Goal: Task Accomplishment & Management: Use online tool/utility

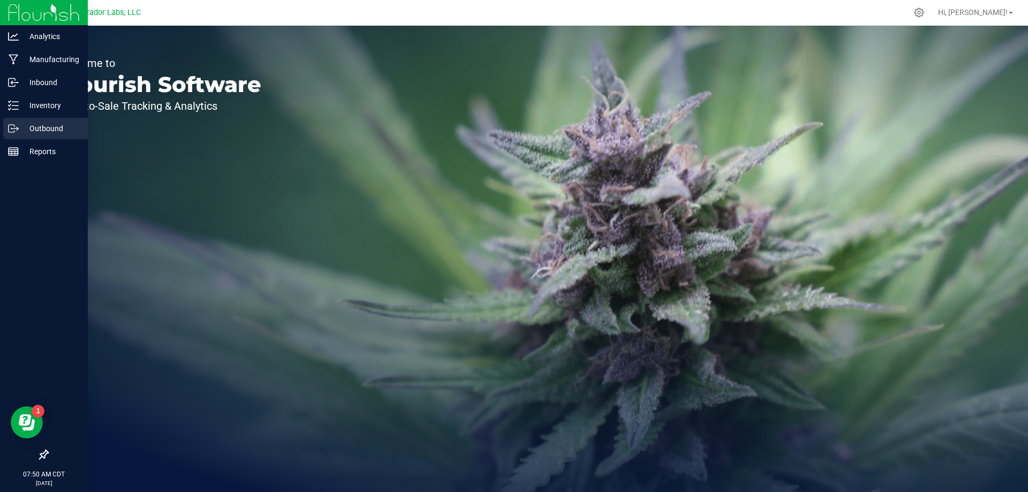
click at [19, 128] on p "Outbound" at bounding box center [51, 128] width 64 height 13
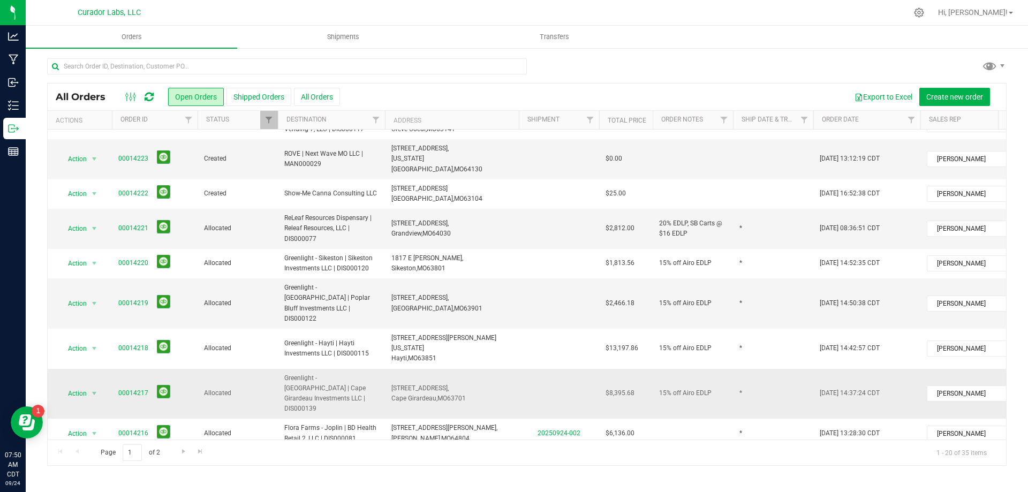
scroll to position [342, 0]
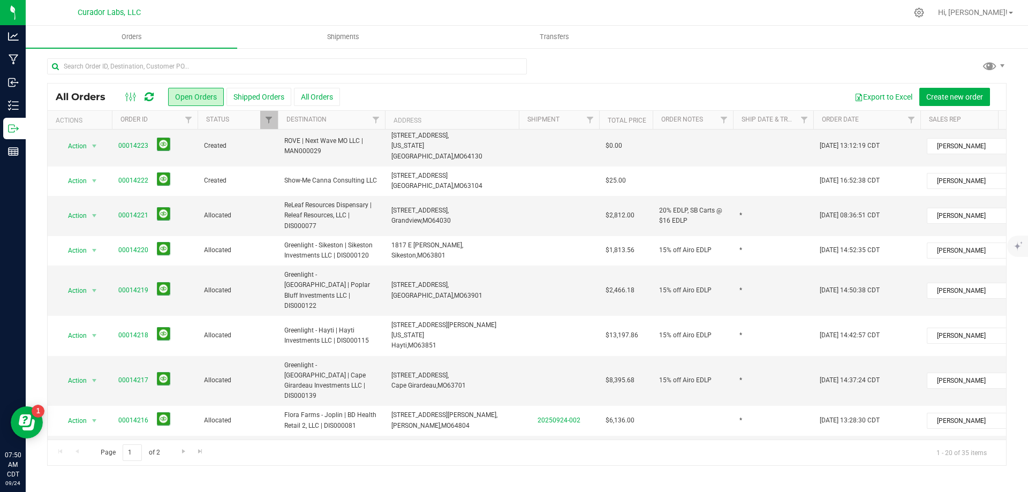
click at [443, 480] on span "[STREET_ADDRESS], [GEOGRAPHIC_DATA], [GEOGRAPHIC_DATA] 65672" at bounding box center [430, 490] width 78 height 20
click at [399, 95] on span "Create shipment" at bounding box center [393, 97] width 55 height 9
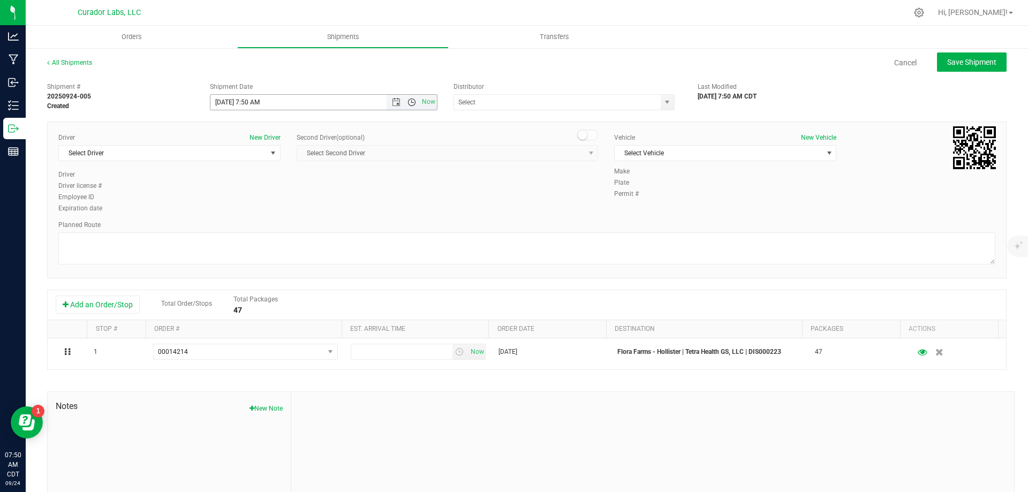
click at [409, 103] on span "Open the time view" at bounding box center [411, 102] width 9 height 9
click at [247, 182] on li "2:00 PM" at bounding box center [321, 184] width 224 height 14
type input "[DATE] 2:00 PM"
click at [527, 103] on input "text" at bounding box center [554, 102] width 200 height 15
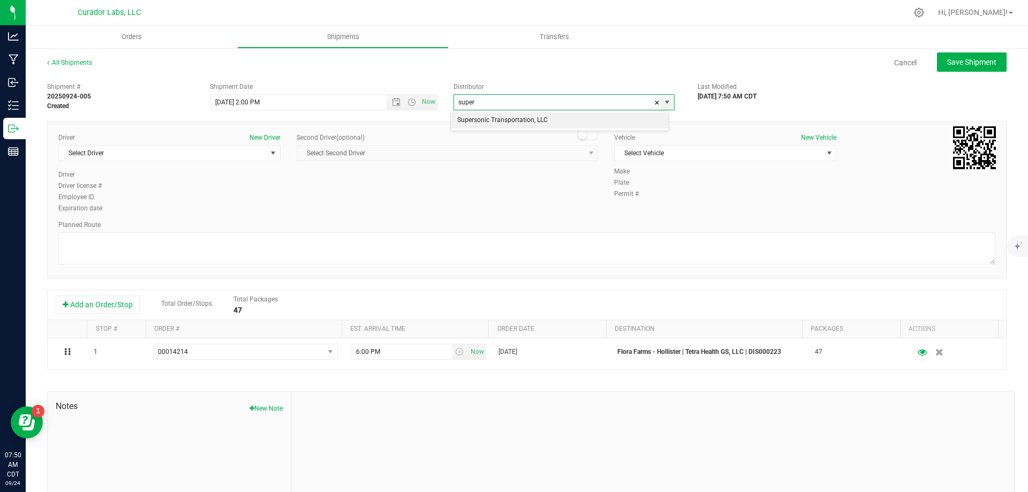
click at [520, 117] on li "Supersonic Transportation, LLC" at bounding box center [560, 120] width 218 height 16
type input "Supersonic Transportation, LLC"
click at [125, 153] on span "Select Driver" at bounding box center [163, 153] width 208 height 15
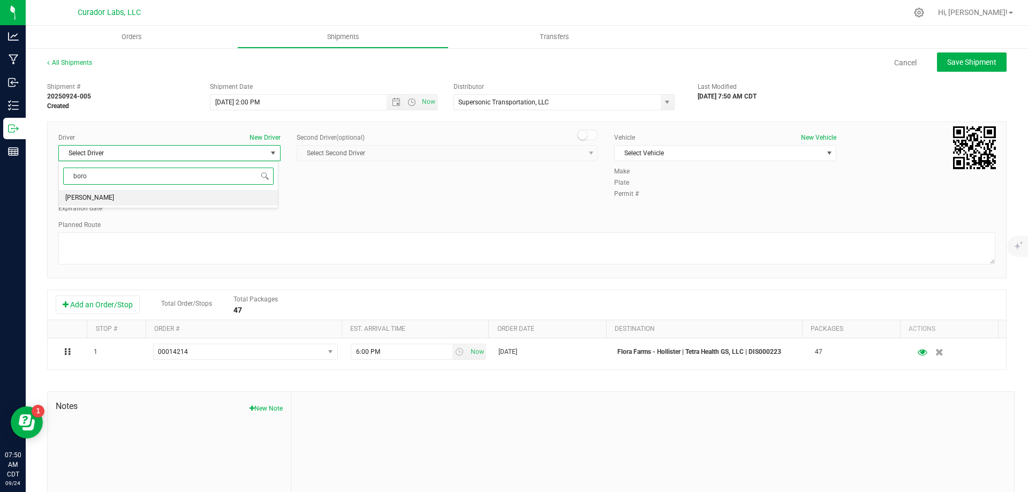
click at [171, 198] on li "[PERSON_NAME]" at bounding box center [168, 198] width 219 height 16
type input "boro"
click at [727, 150] on span "Select Vehicle" at bounding box center [718, 153] width 208 height 15
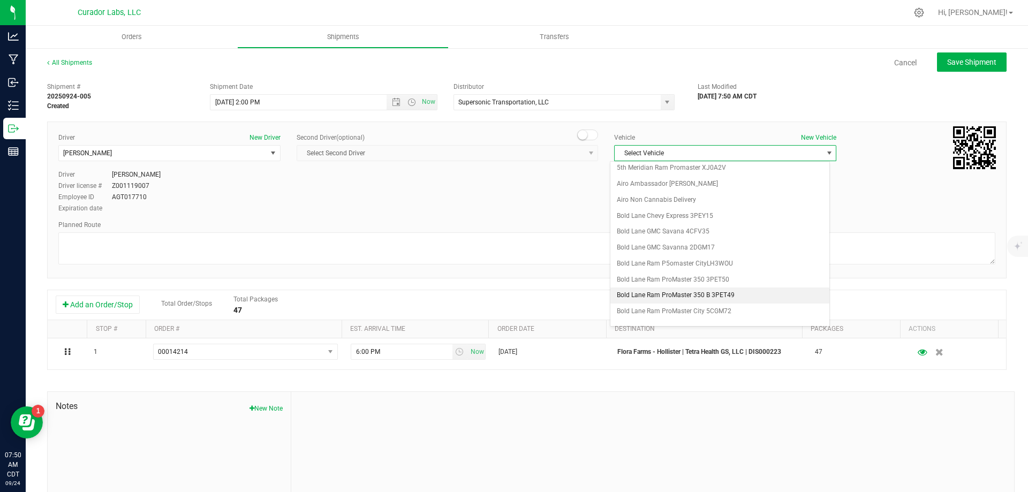
scroll to position [589, 0]
click at [716, 219] on li "SuperSonic Mercedes Sprinter 1CGK05" at bounding box center [719, 219] width 219 height 16
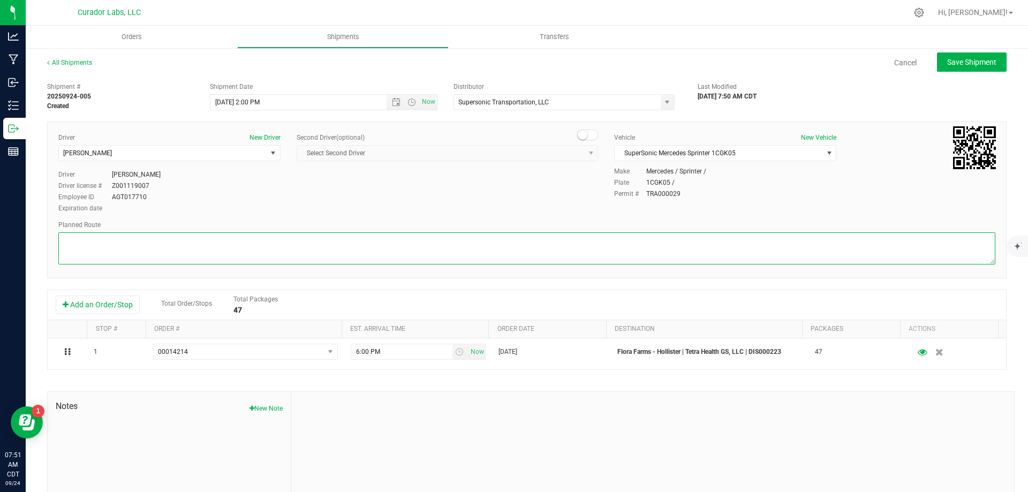
paste textarea ""6987 L Ipsumdol Si. Ametc, AD 57659  Eli se D-89 E temp I Utlabore etd M Aliq…"
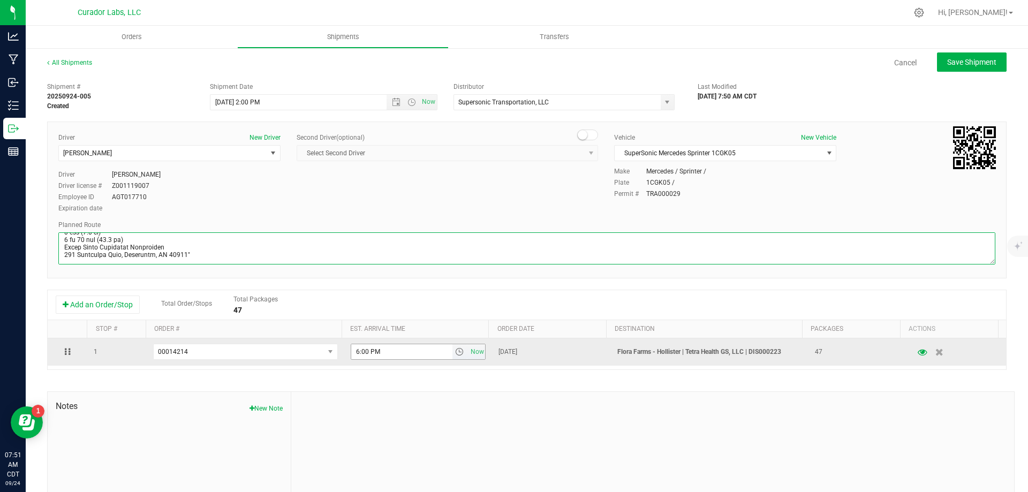
type textarea ""6987 L Ipsumdol Si. Ametc, AD 57659  Eli se D-89 E temp I Utlabore etd M Aliq…"
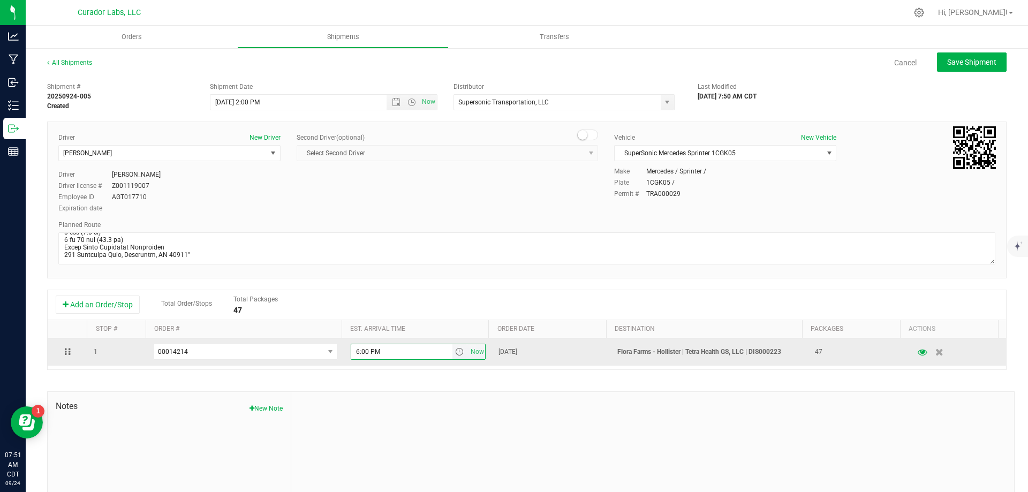
drag, startPoint x: 377, startPoint y: 352, endPoint x: 347, endPoint y: 355, distance: 30.6
click at [351, 355] on input "6:00 PM" at bounding box center [401, 351] width 101 height 15
type input "1:45 PM"
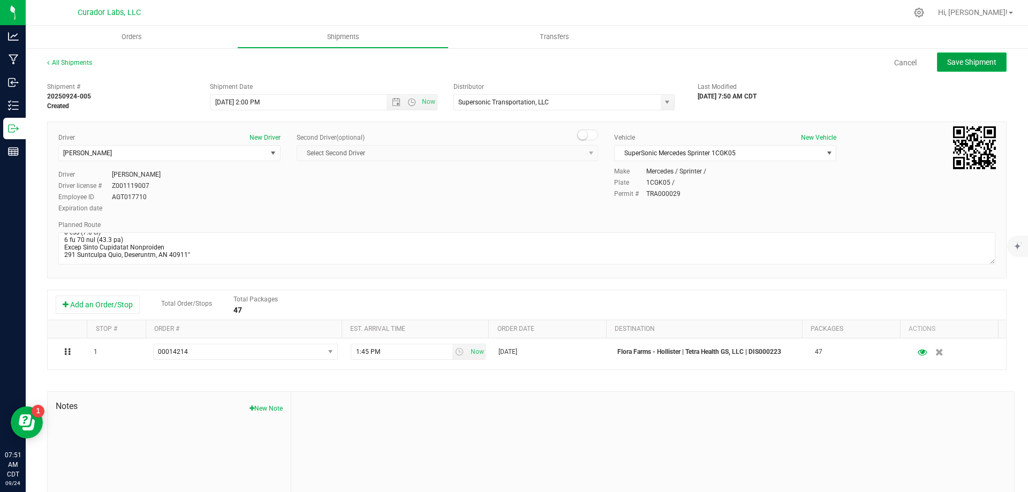
click at [973, 62] on span "Save Shipment" at bounding box center [971, 62] width 49 height 9
type input "[DATE] 7:00 PM"
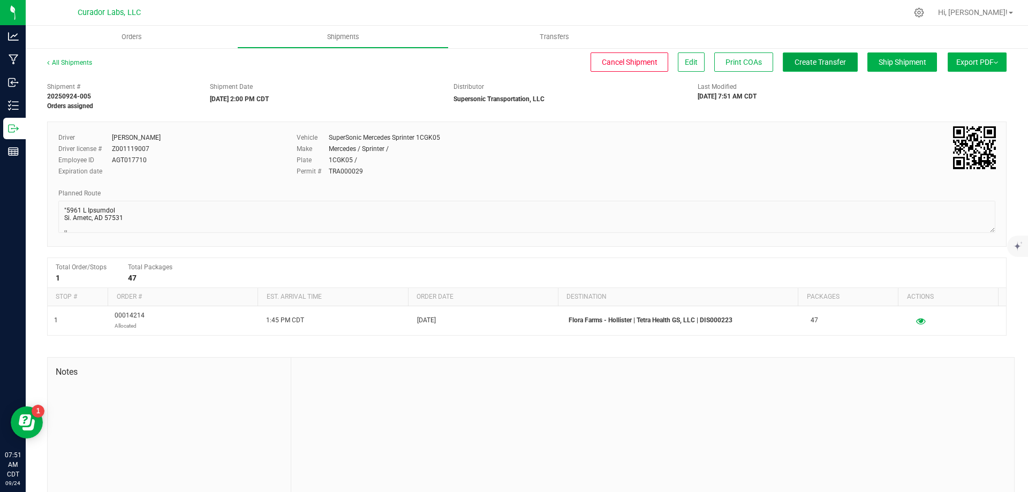
click at [817, 70] on button "Create Transfer" at bounding box center [820, 61] width 75 height 19
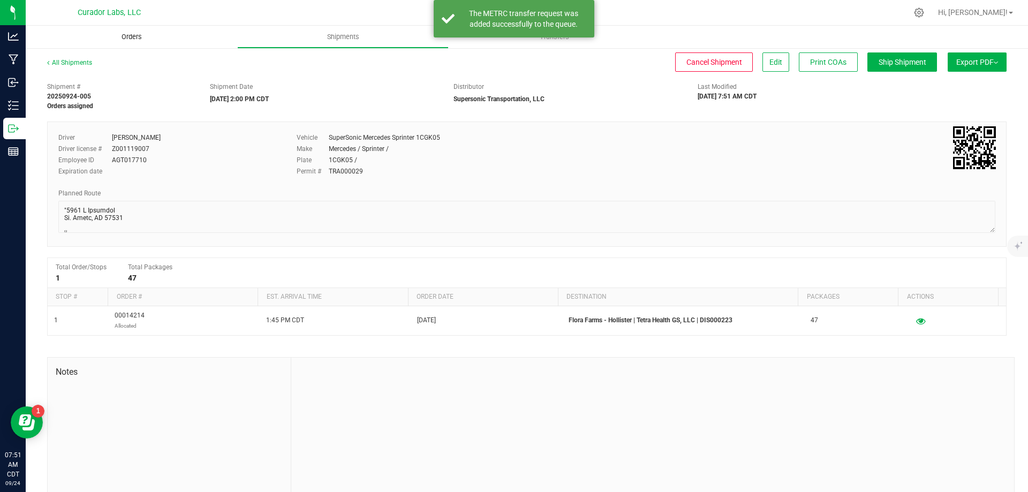
click at [137, 38] on span "Orders" at bounding box center [131, 37] width 49 height 10
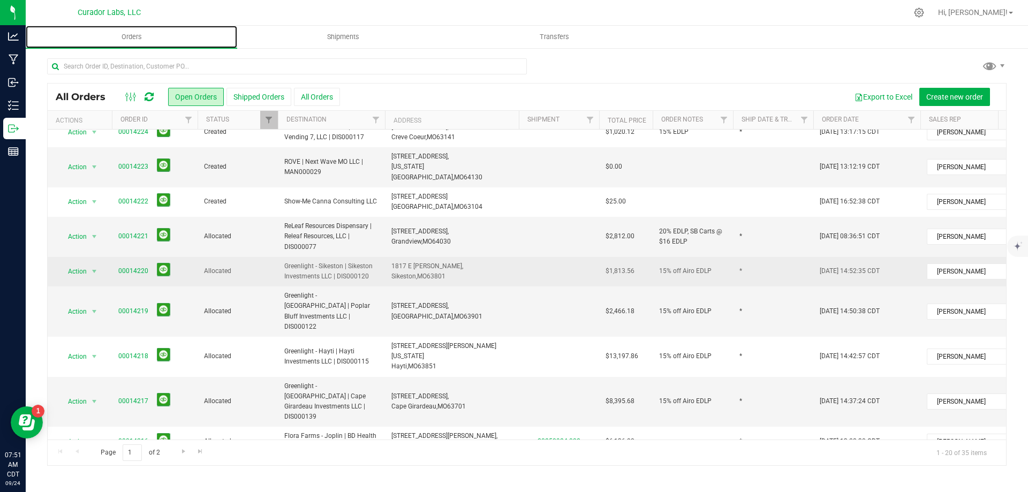
scroll to position [342, 0]
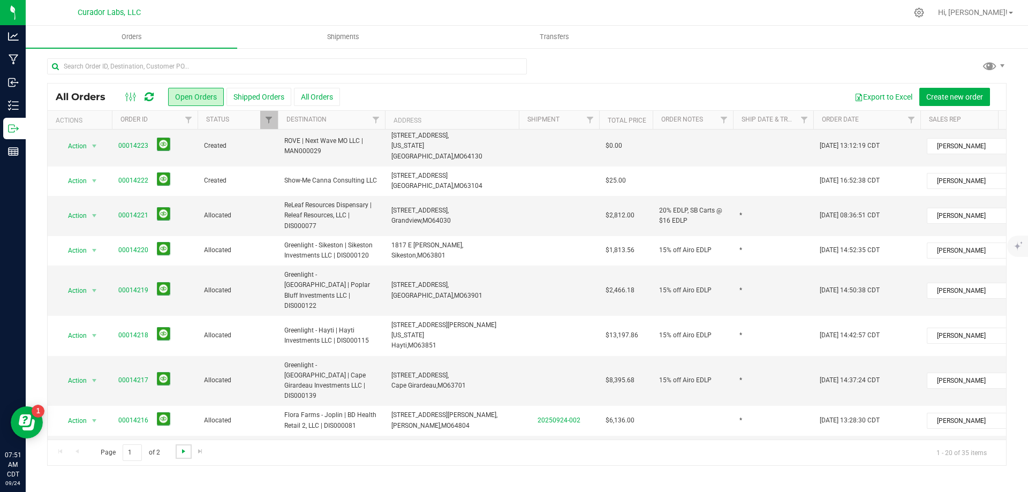
click at [183, 454] on span "Go to the next page" at bounding box center [183, 451] width 9 height 9
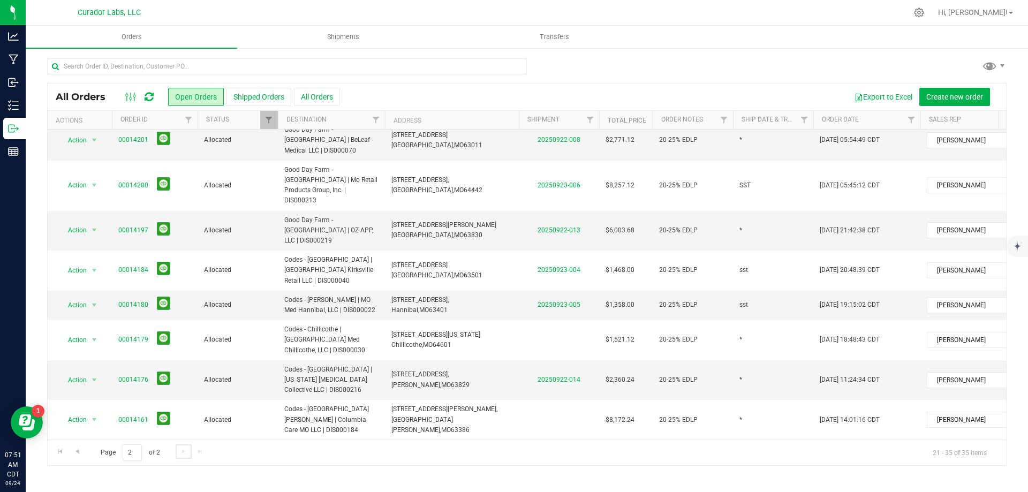
scroll to position [0, 0]
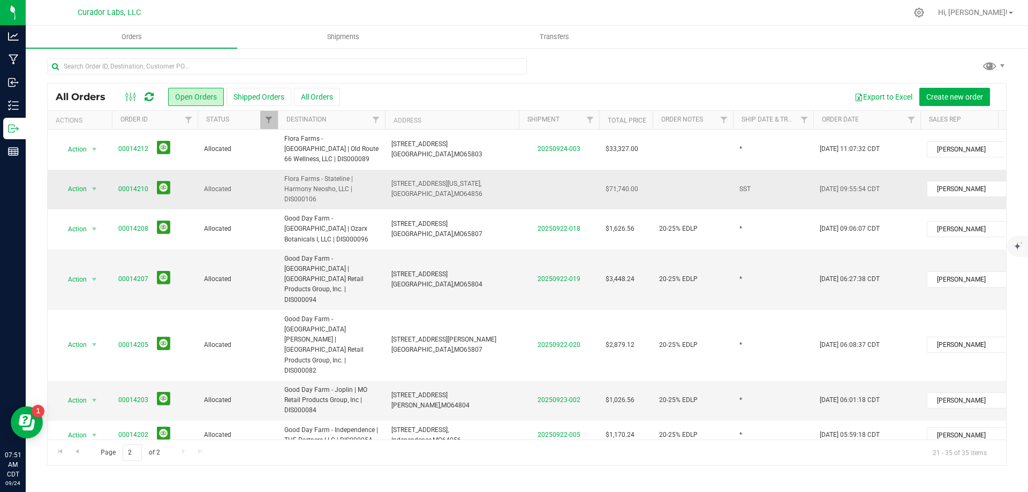
click at [573, 188] on td at bounding box center [559, 190] width 80 height 40
click at [259, 195] on td "Allocated" at bounding box center [237, 190] width 80 height 40
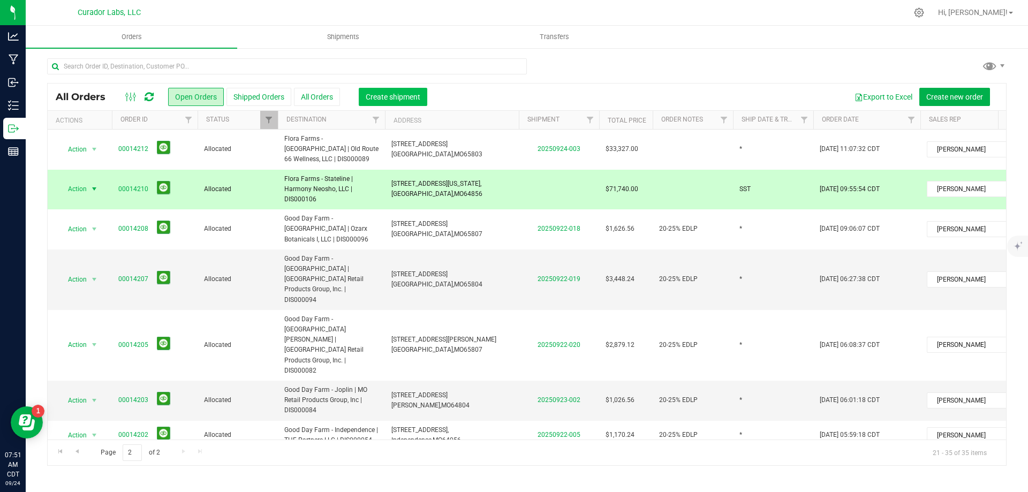
click at [393, 101] on button "Create shipment" at bounding box center [393, 97] width 69 height 18
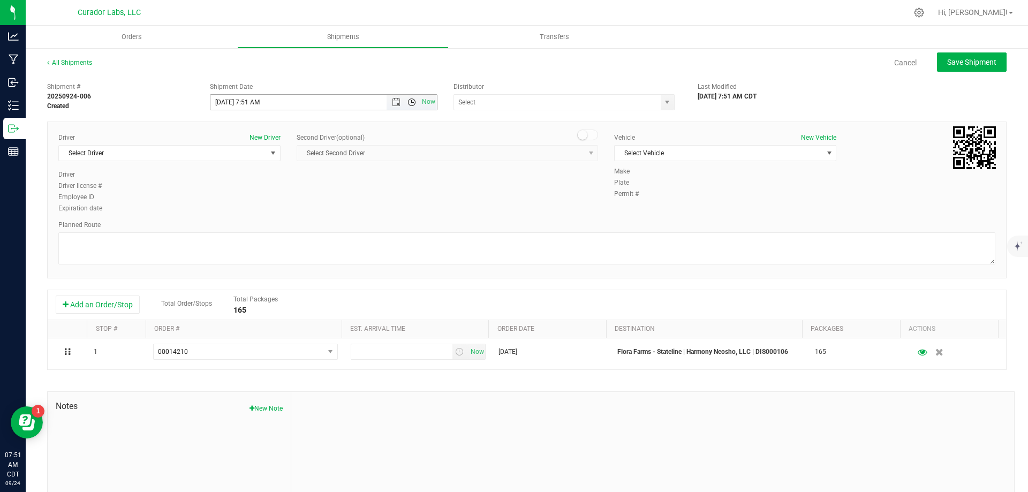
click at [411, 101] on span "Open the time view" at bounding box center [411, 102] width 9 height 9
click at [259, 128] on li "2:00 PM" at bounding box center [321, 130] width 224 height 14
type input "[DATE] 2:00 PM"
click at [497, 105] on input "text" at bounding box center [554, 102] width 200 height 15
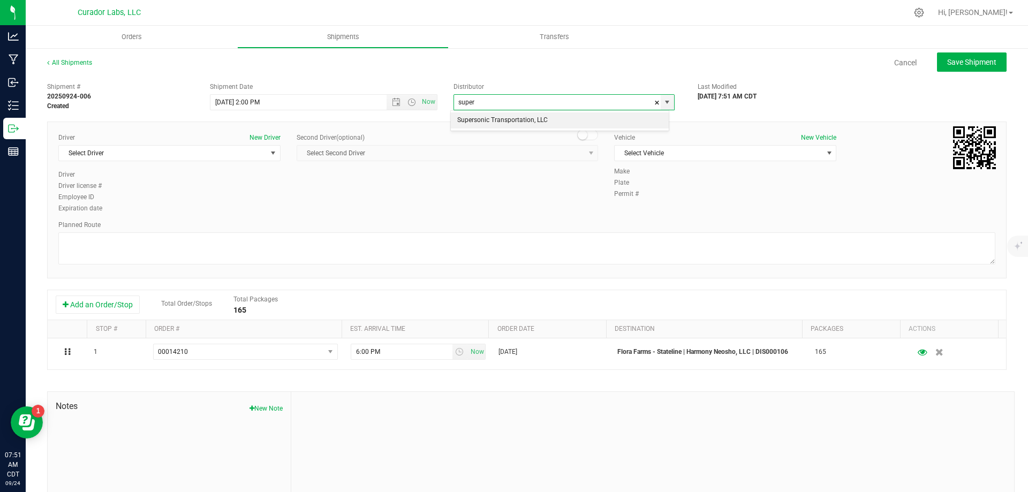
click at [490, 118] on li "Supersonic Transportation, LLC" at bounding box center [560, 120] width 218 height 16
type input "Supersonic Transportation, LLC"
click at [131, 154] on span "Select Driver" at bounding box center [163, 153] width 208 height 15
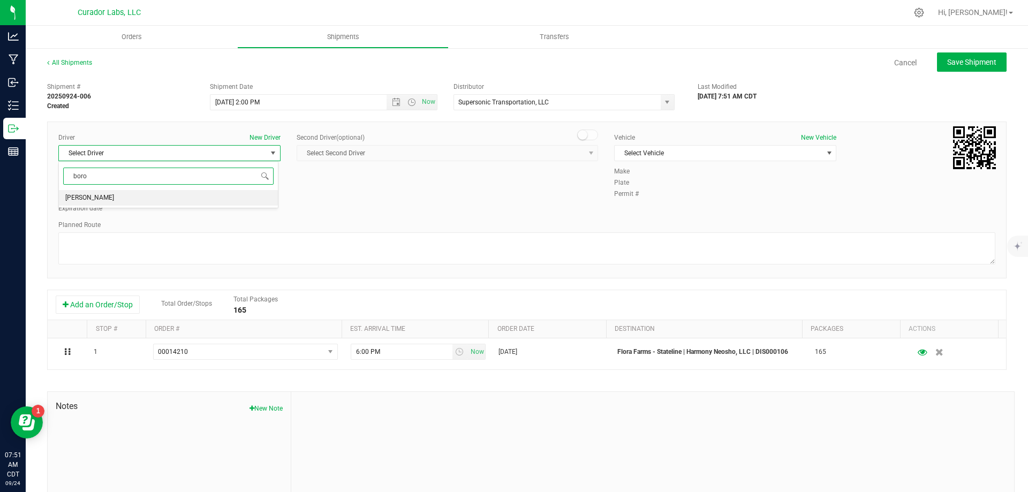
click at [182, 196] on li "[PERSON_NAME]" at bounding box center [168, 198] width 219 height 16
type input "boro"
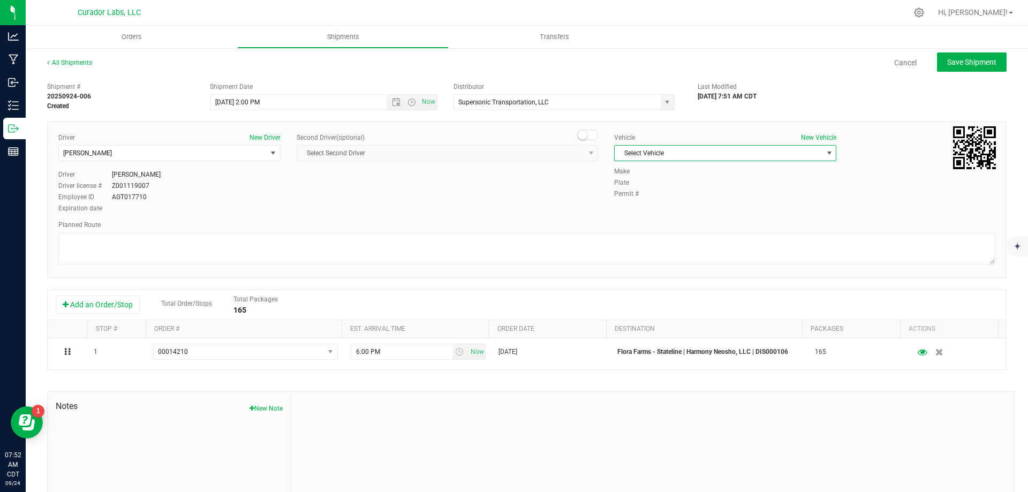
click at [751, 148] on span "Select Vehicle" at bounding box center [718, 153] width 208 height 15
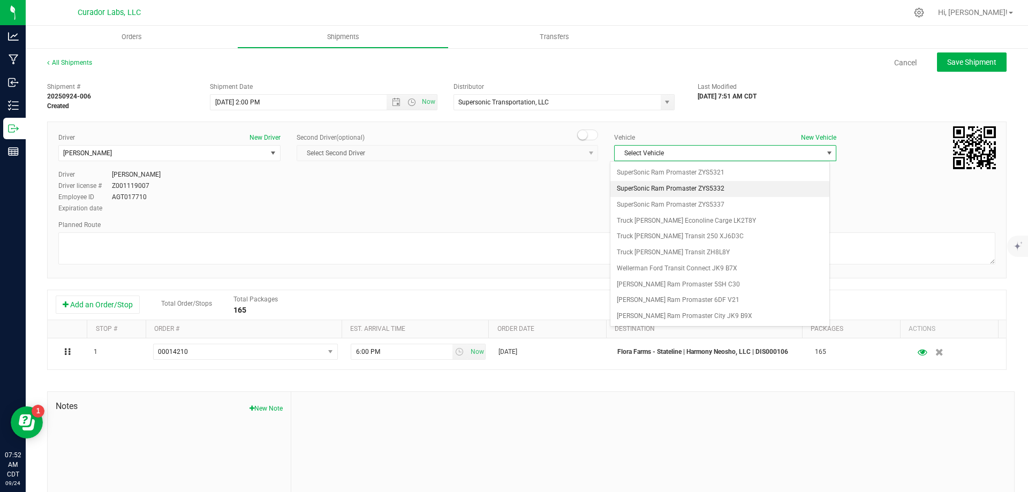
scroll to position [612, 0]
click at [715, 194] on li "SuperSonic Mercedes Sprinter 1CGK05" at bounding box center [719, 195] width 219 height 16
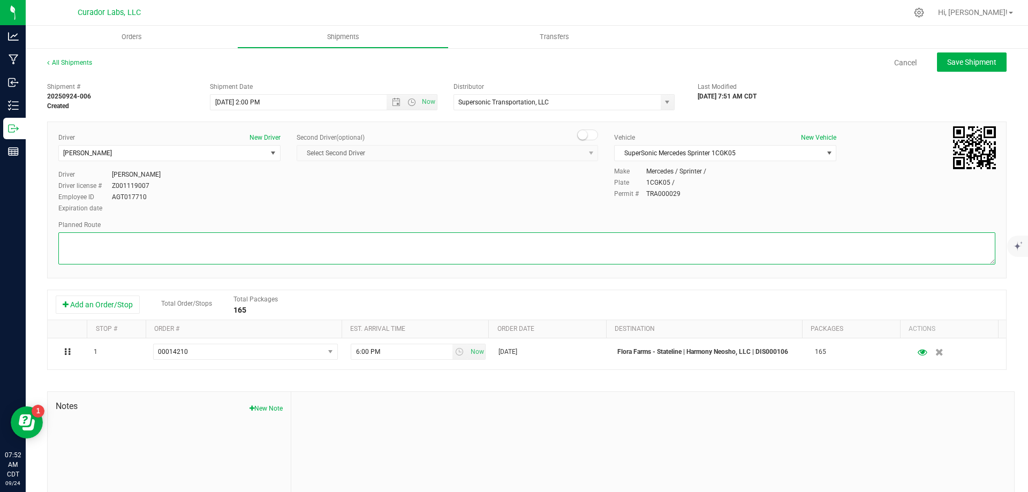
paste textarea ""[STREET_ADDRESS][PERSON_NAME]  Get on I-70 W from [GEOGRAPHIC_DATA] and E [PE…"
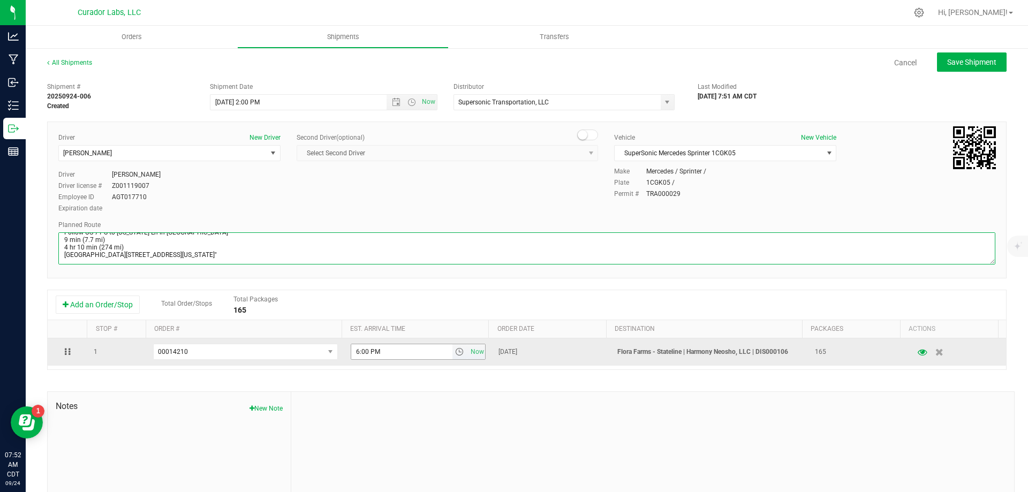
type textarea ""[STREET_ADDRESS][PERSON_NAME]  Get on I-70 W from [GEOGRAPHIC_DATA] and E [PE…"
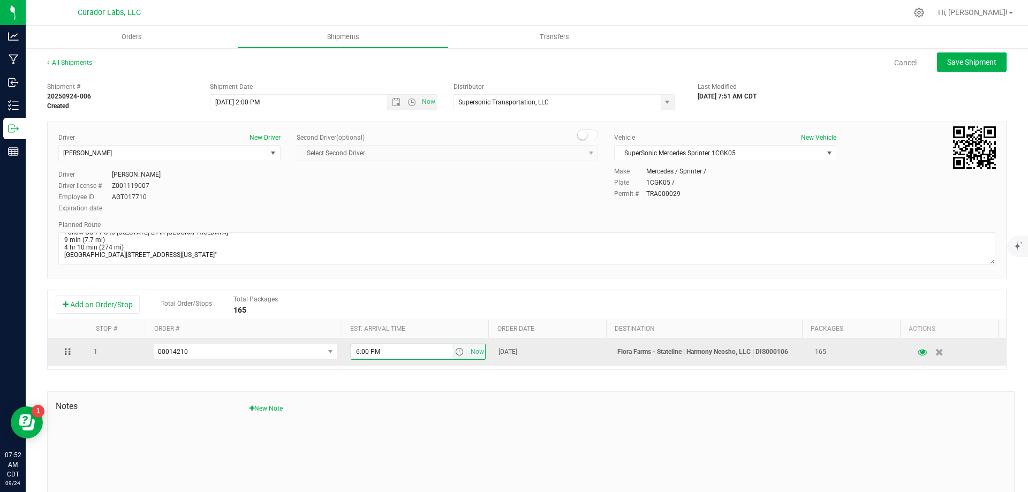
drag, startPoint x: 376, startPoint y: 355, endPoint x: 346, endPoint y: 360, distance: 30.9
click at [351, 360] on span "6:00 PM Now" at bounding box center [418, 352] width 135 height 16
type input "11:00 AM"
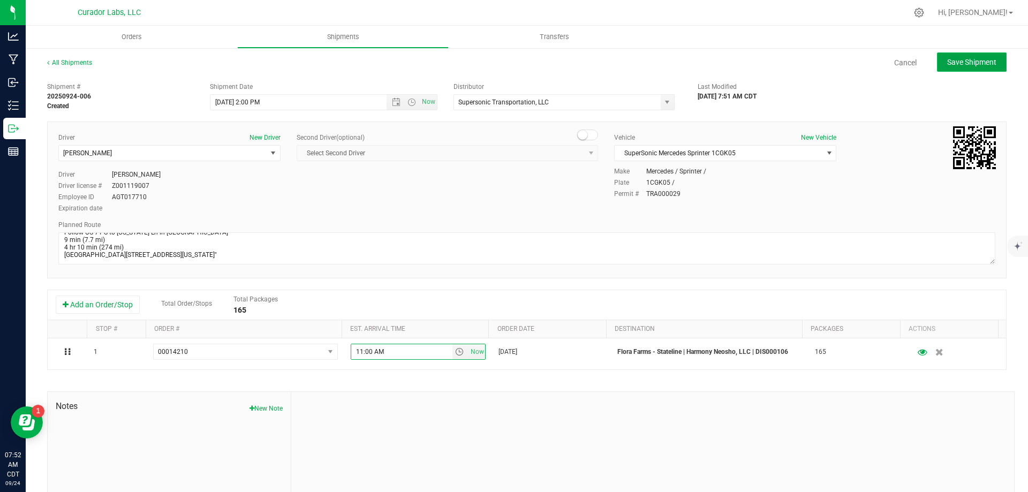
click at [969, 63] on span "Save Shipment" at bounding box center [971, 62] width 49 height 9
type input "[DATE] 7:00 PM"
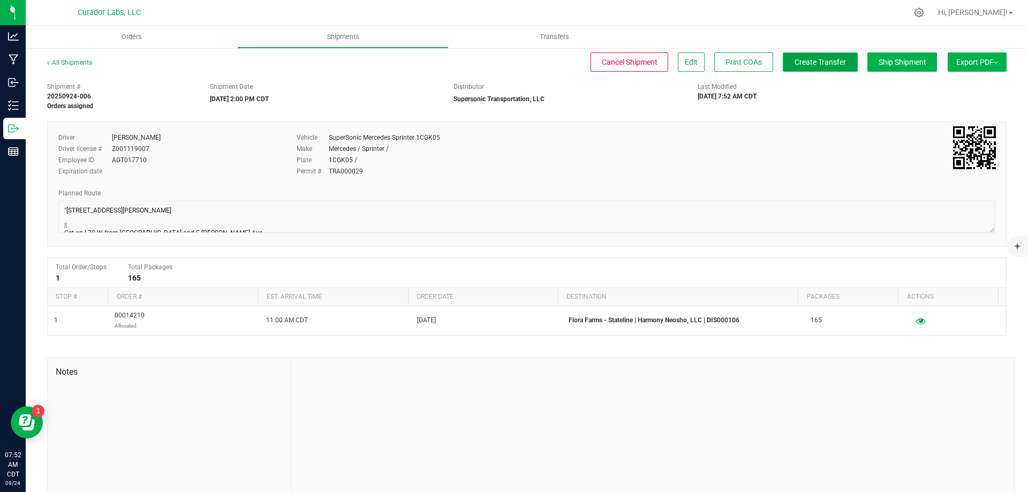
click at [799, 63] on span "Create Transfer" at bounding box center [819, 62] width 51 height 9
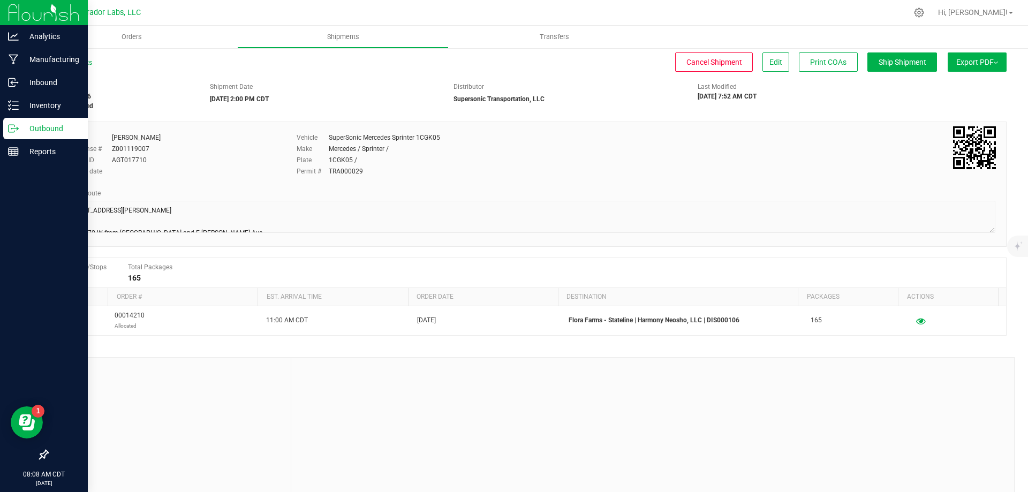
click at [46, 126] on p "Outbound" at bounding box center [51, 128] width 64 height 13
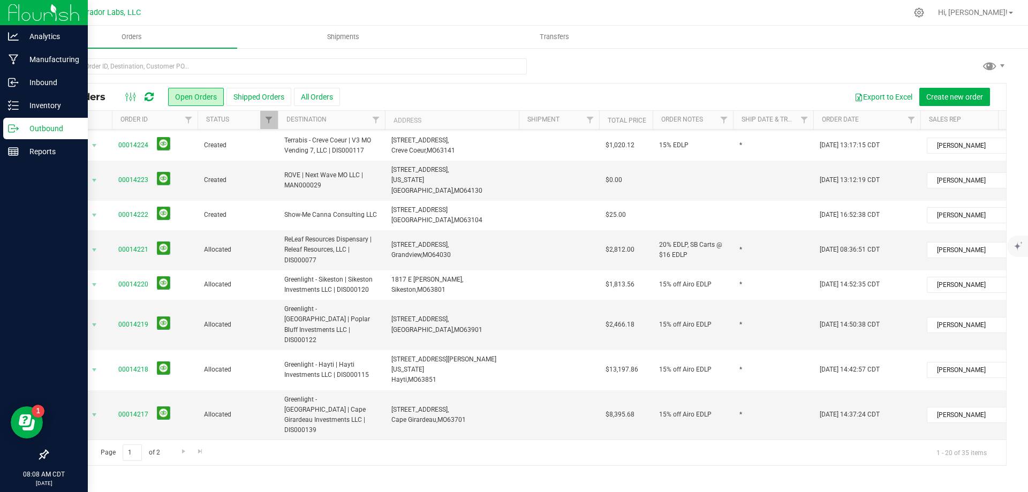
scroll to position [342, 0]
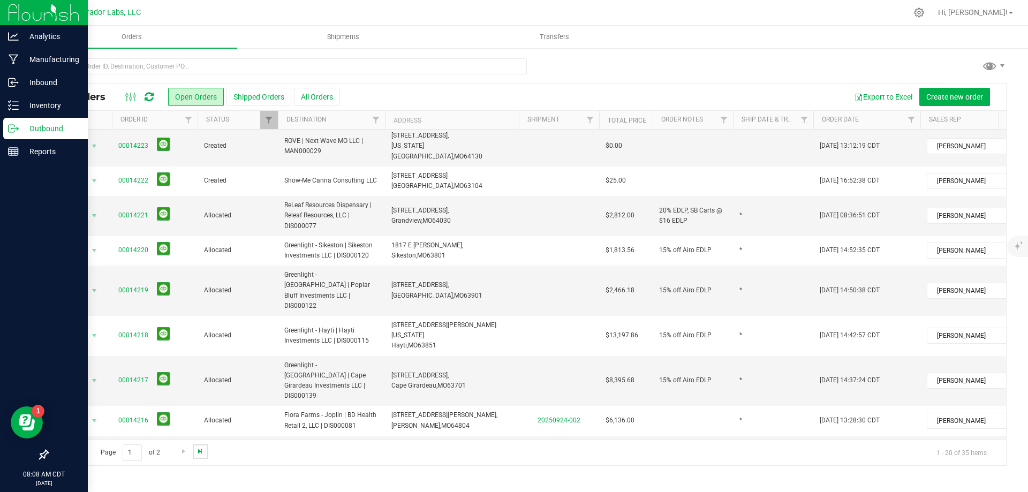
click at [197, 452] on span "Go to the last page" at bounding box center [200, 451] width 9 height 9
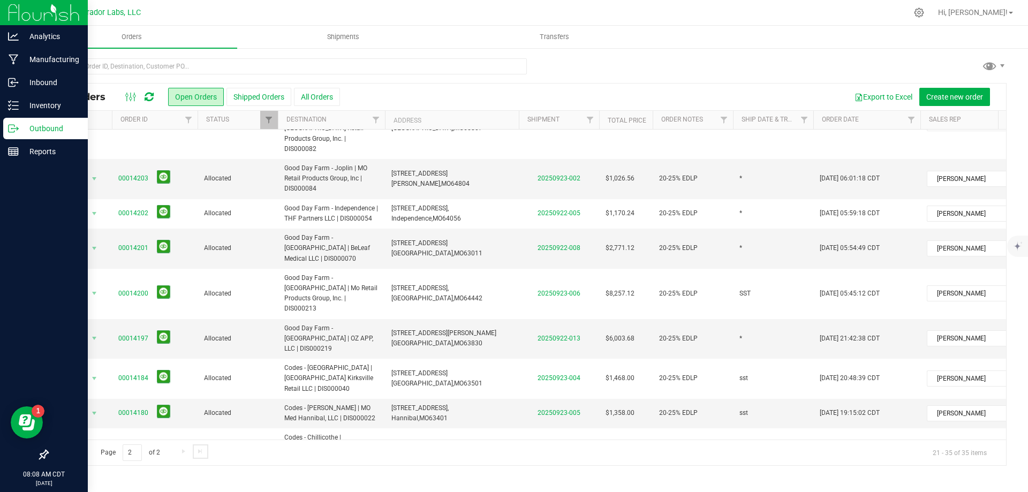
scroll to position [225, 0]
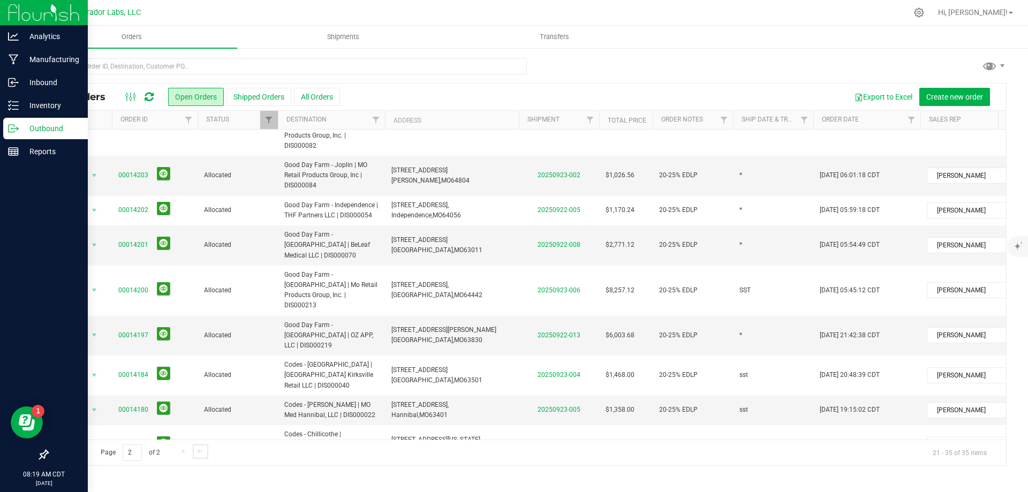
click at [193, 444] on link "Go to the last page" at bounding box center [201, 451] width 16 height 14
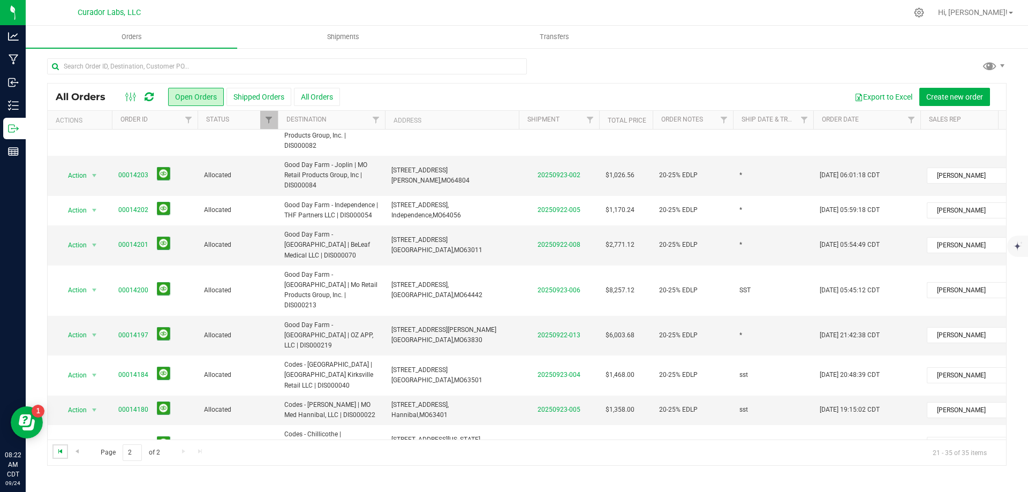
click at [58, 454] on span "Go to the first page" at bounding box center [60, 451] width 9 height 9
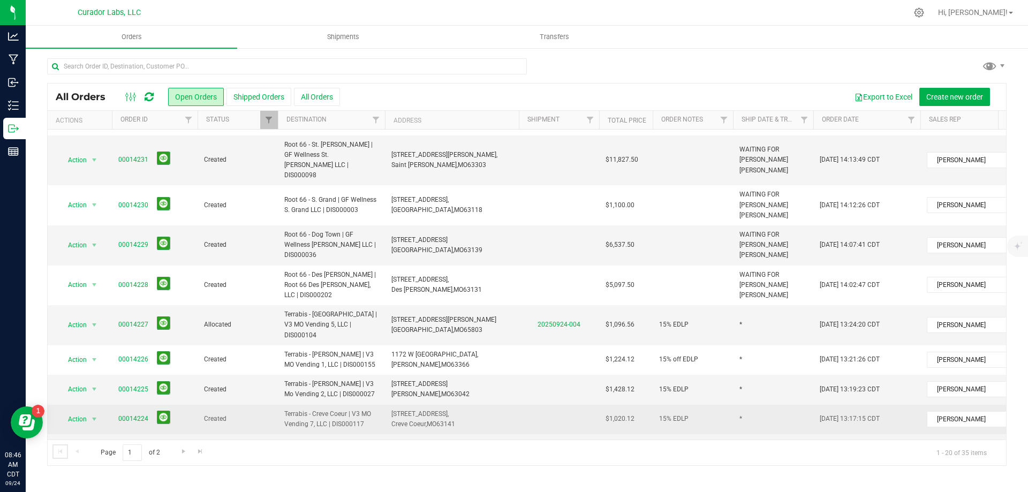
scroll to position [54, 0]
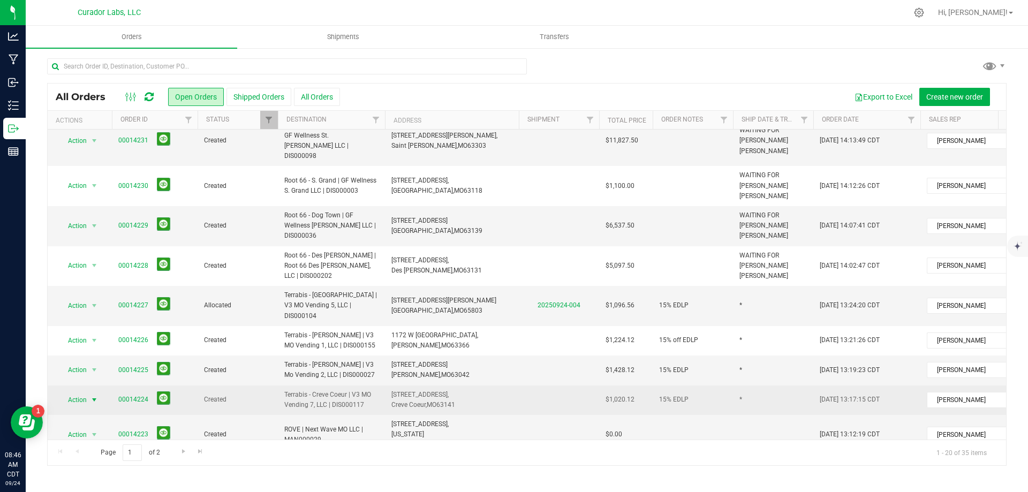
click at [72, 392] on span "Action" at bounding box center [72, 399] width 29 height 15
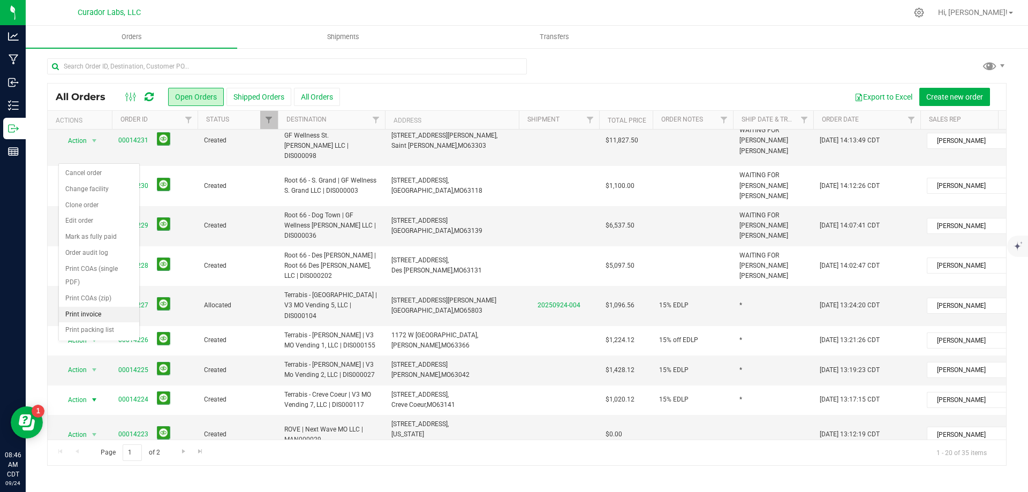
click at [88, 315] on li "Print invoice" at bounding box center [99, 315] width 80 height 16
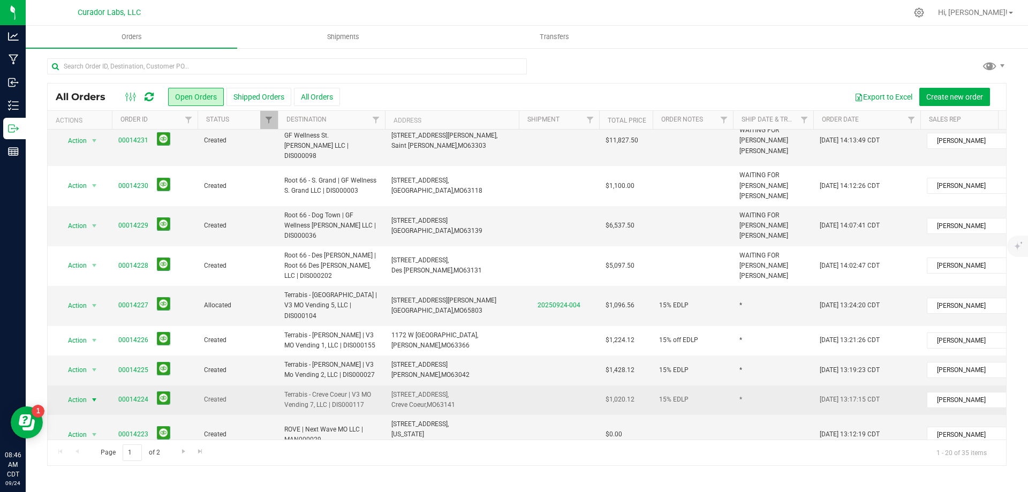
click at [88, 392] on span "select" at bounding box center [94, 399] width 13 height 15
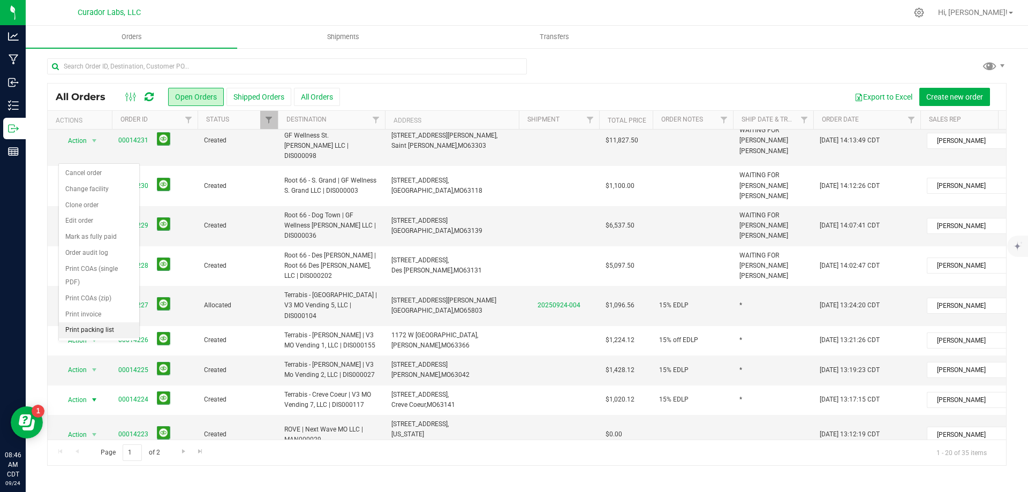
click at [103, 329] on li "Print packing list" at bounding box center [99, 330] width 80 height 16
click at [69, 362] on span "Action" at bounding box center [72, 369] width 29 height 15
click at [97, 288] on li "Print invoice" at bounding box center [99, 285] width 80 height 16
click at [88, 362] on span "select" at bounding box center [94, 369] width 13 height 15
click at [95, 295] on li "Print packing list" at bounding box center [99, 301] width 80 height 16
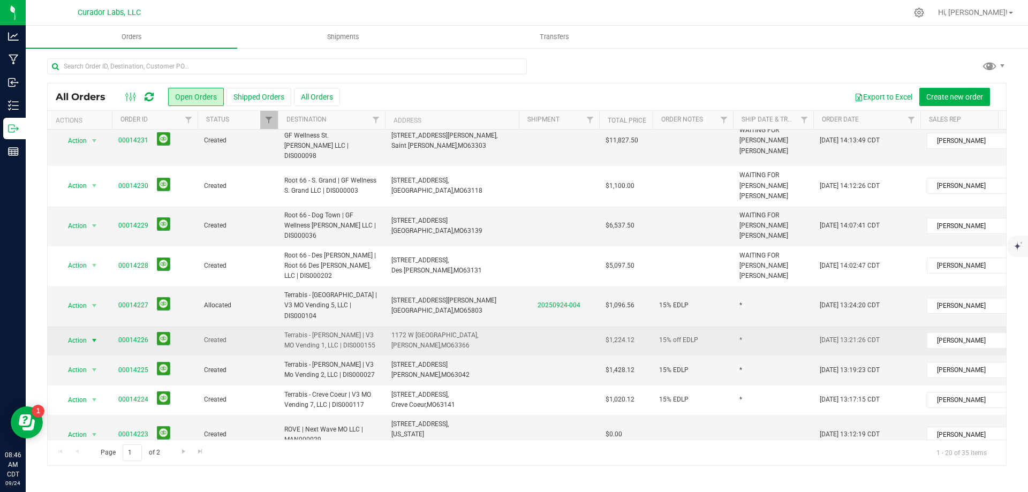
click at [85, 333] on span "Action" at bounding box center [72, 340] width 29 height 15
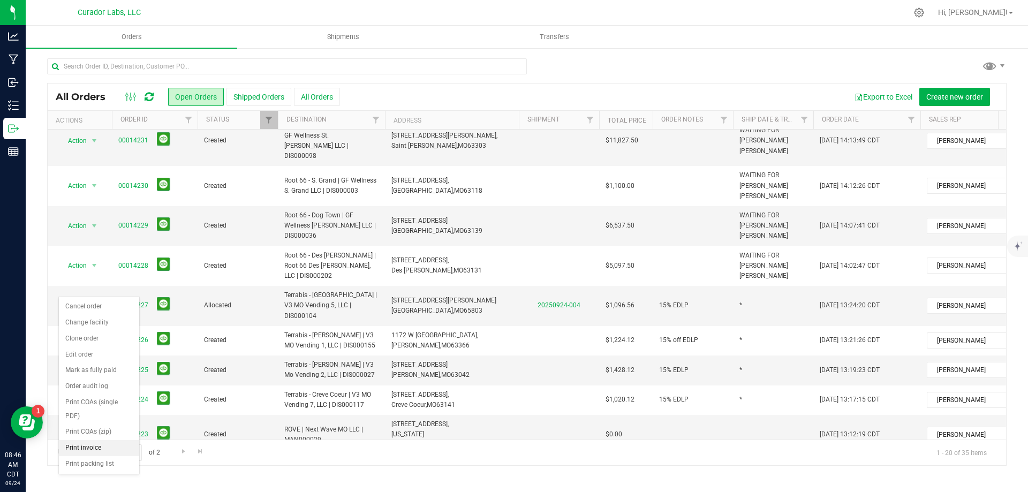
click at [107, 451] on li "Print invoice" at bounding box center [99, 448] width 80 height 16
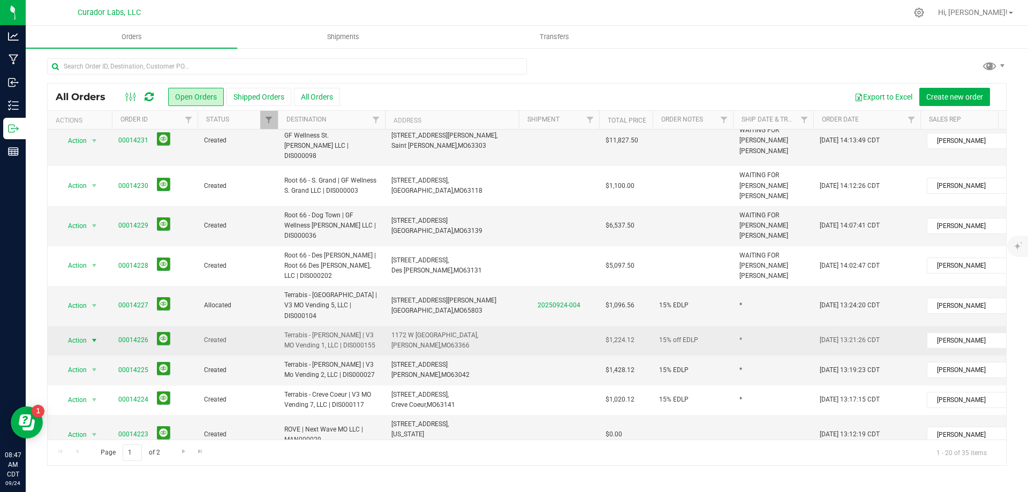
click at [78, 333] on span "Action" at bounding box center [72, 340] width 29 height 15
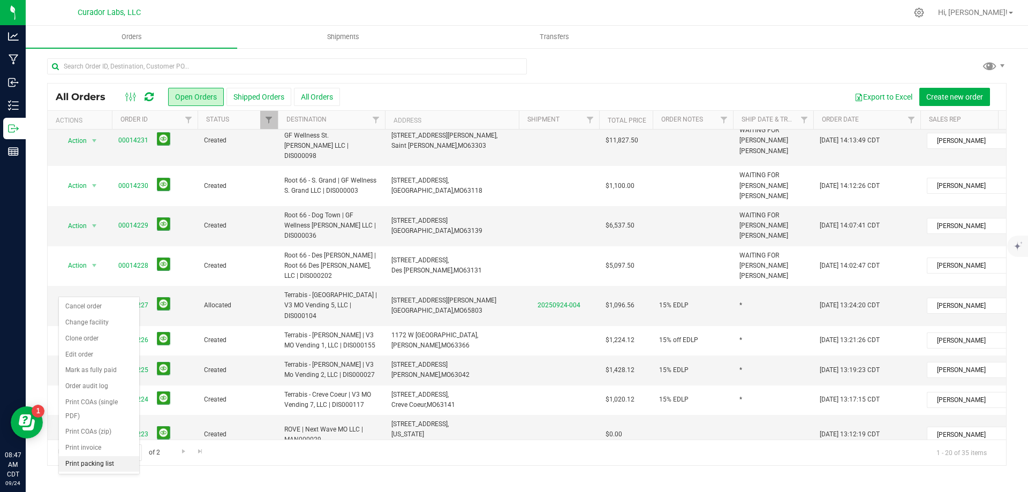
click at [100, 462] on li "Print packing list" at bounding box center [99, 464] width 80 height 16
click at [152, 95] on icon at bounding box center [149, 97] width 9 height 11
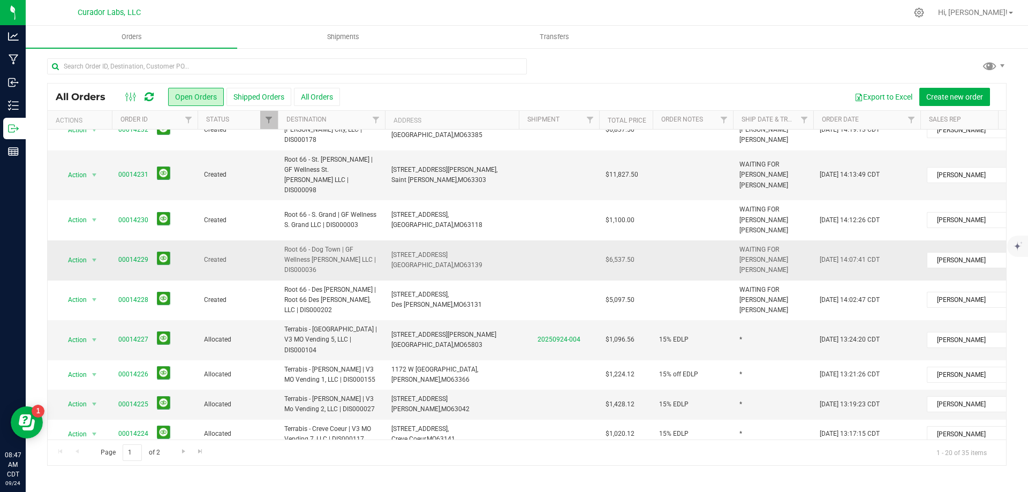
scroll to position [0, 0]
